Goal: Information Seeking & Learning: Learn about a topic

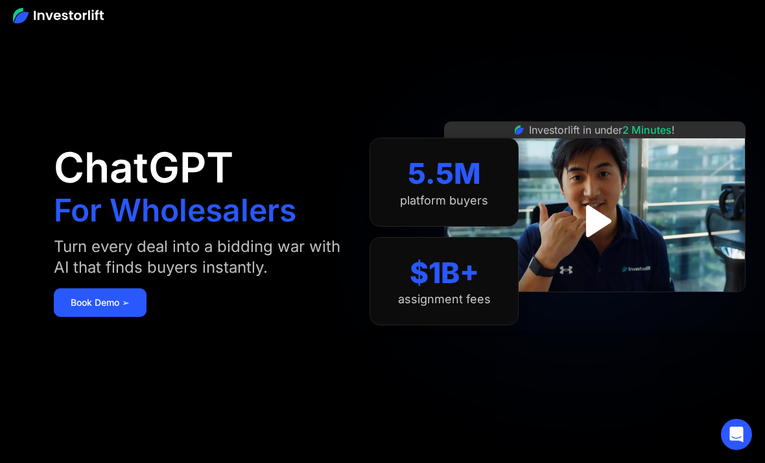
click at [106, 302] on link "Book Demo ➢" at bounding box center [100, 302] width 93 height 29
click at [597, 221] on img "open lightbox" at bounding box center [595, 221] width 58 height 58
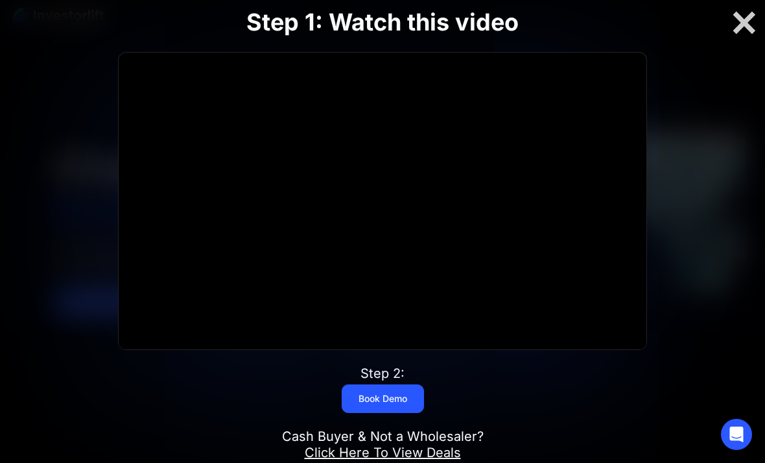
click at [374, 197] on icon "Play Video: Investorlift In Under 2 Minutes" at bounding box center [383, 201] width 81 height 52
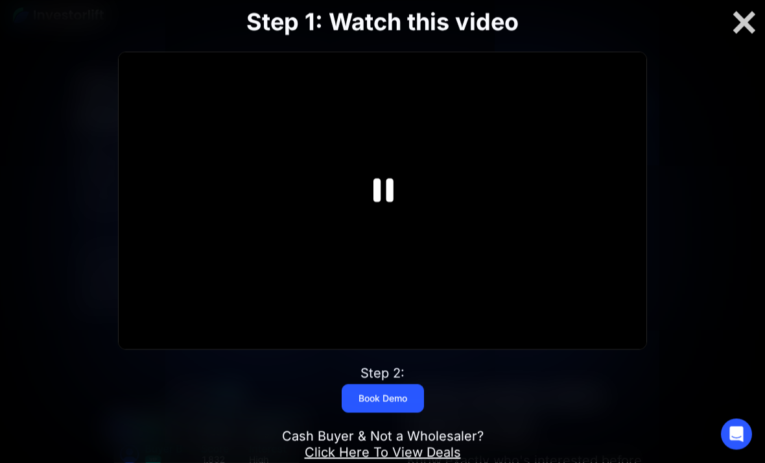
scroll to position [1849, 0]
click at [747, 26] on div at bounding box center [745, 22] width 42 height 27
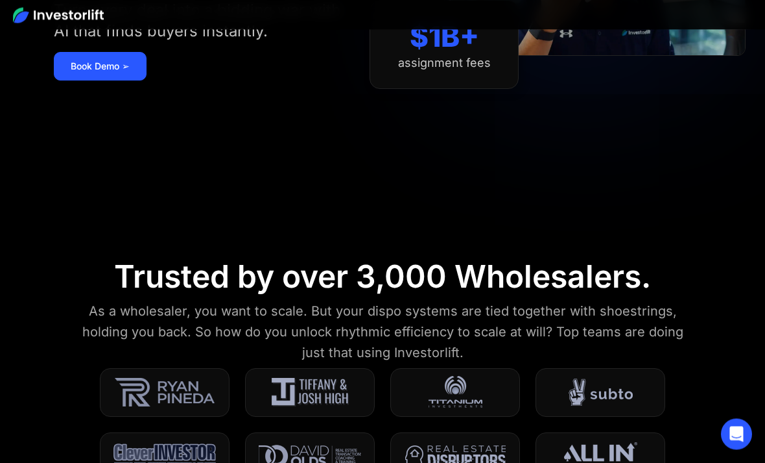
scroll to position [0, 0]
